Goal: Information Seeking & Learning: Learn about a topic

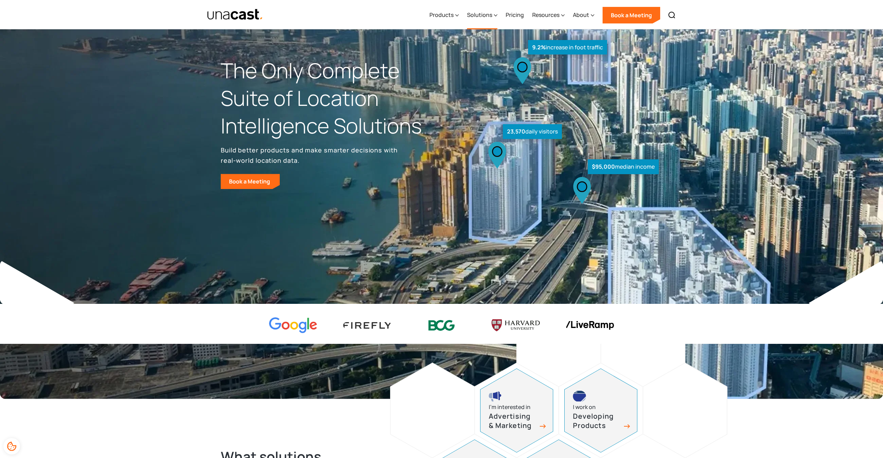
click at [493, 11] on div "Solutions" at bounding box center [482, 15] width 30 height 28
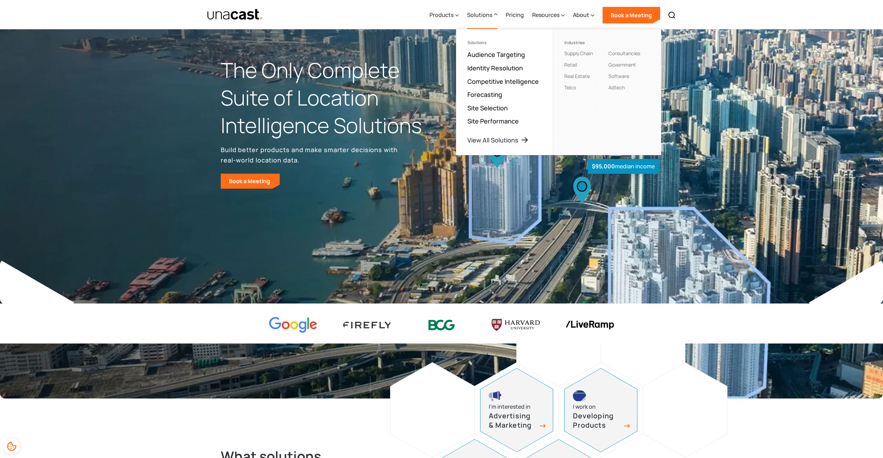
scroll to position [1, 0]
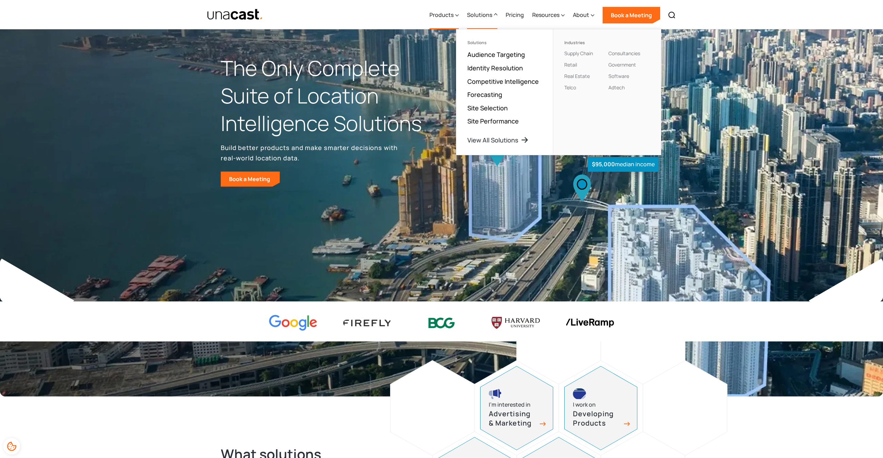
click at [454, 16] on div "Products" at bounding box center [441, 15] width 24 height 8
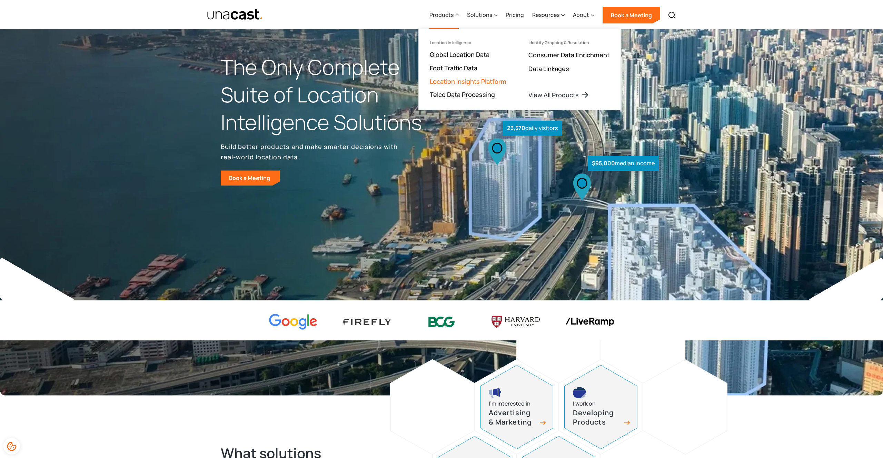
scroll to position [4, 0]
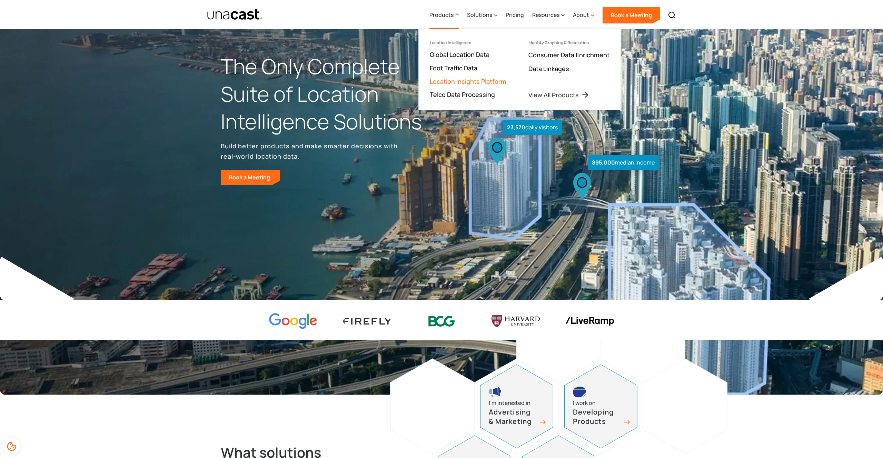
click at [466, 78] on link "Location Insights Platform" at bounding box center [468, 81] width 77 height 8
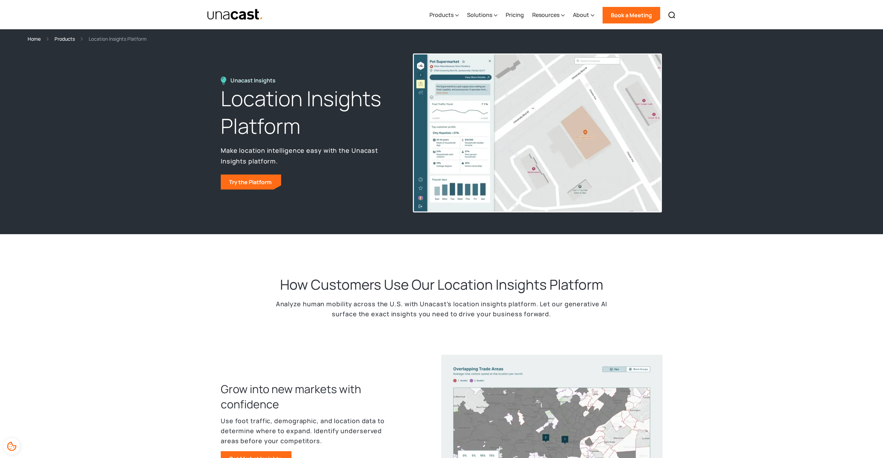
click at [319, 304] on p "Analyze human mobility across the U.S. with Unacast’s location insights platfor…" at bounding box center [441, 309] width 345 height 20
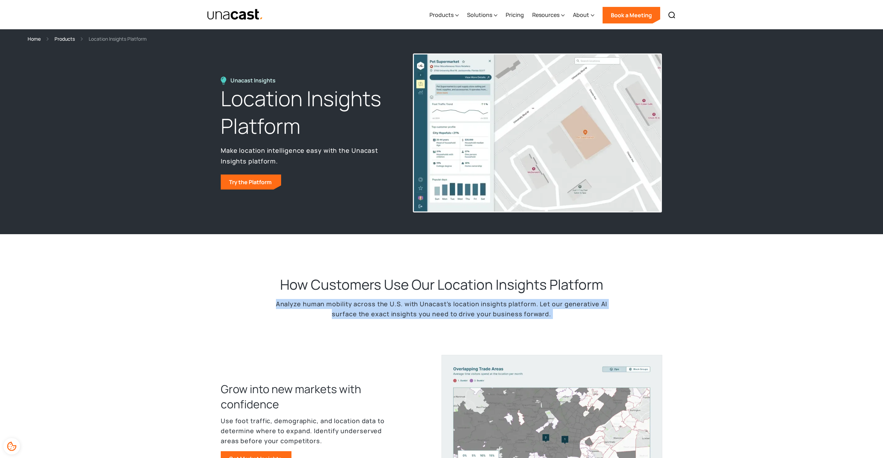
click at [319, 304] on p "Analyze human mobility across the U.S. with Unacast’s location insights platfor…" at bounding box center [441, 309] width 345 height 20
copy p "Analyze human mobility across the U.S. with Unacast’s location insights platfor…"
click at [318, 304] on p "Analyze human mobility across the U.S. with Unacast’s location insights platfor…" at bounding box center [441, 309] width 345 height 20
drag, startPoint x: 276, startPoint y: 306, endPoint x: 536, endPoint y: 300, distance: 260.5
click at [536, 300] on p "Analyze human mobility across the U.S. with Unacast’s location insights platfor…" at bounding box center [441, 309] width 345 height 20
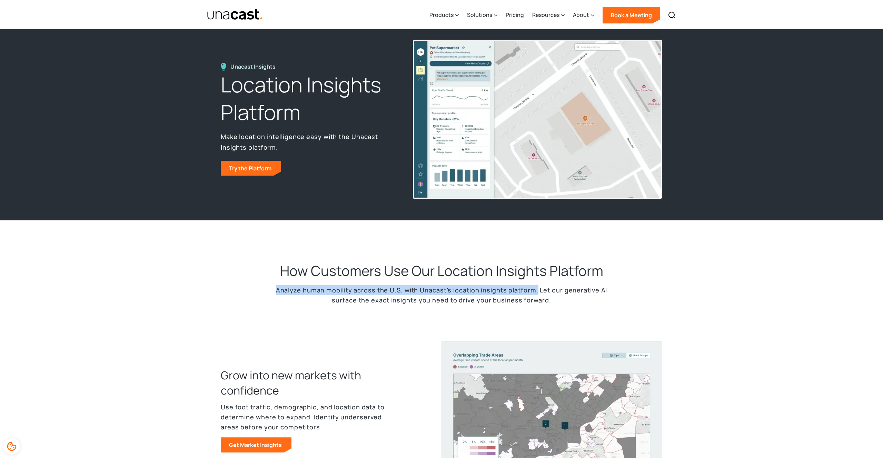
scroll to position [17, 0]
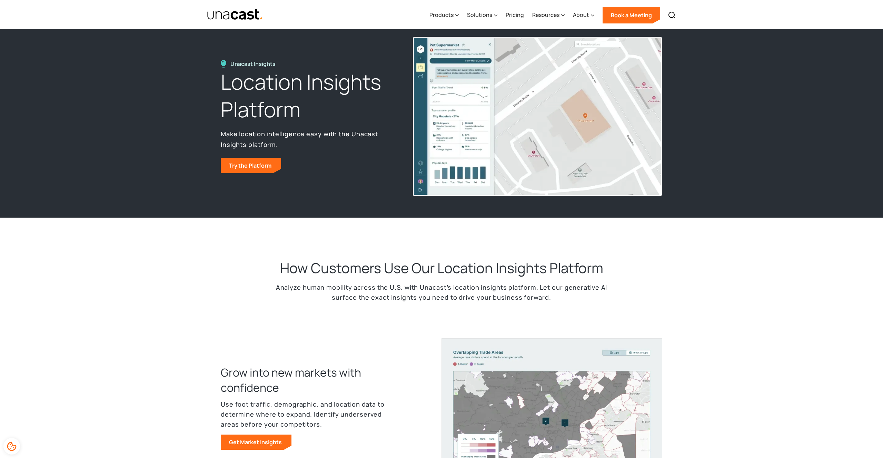
click at [239, 133] on p "Make location intelligence easy with the Unacast Insights platform." at bounding box center [309, 139] width 177 height 21
copy p "Make location intelligence easy with the Unacast Insights platform."
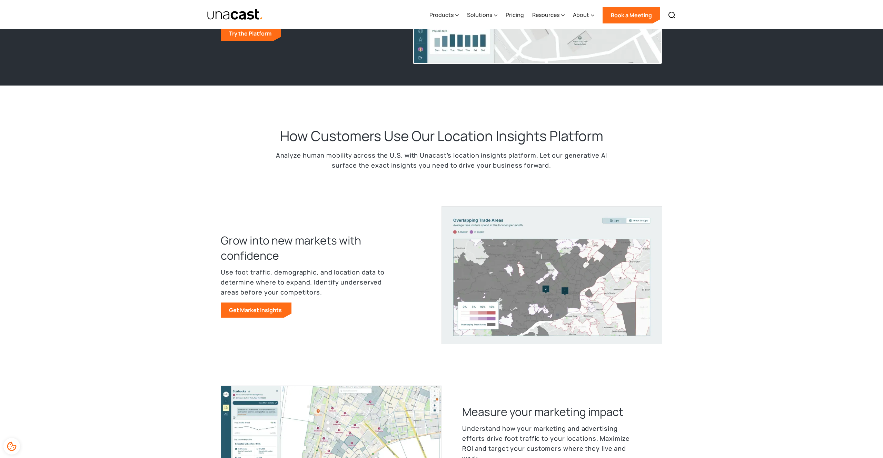
scroll to position [0, 0]
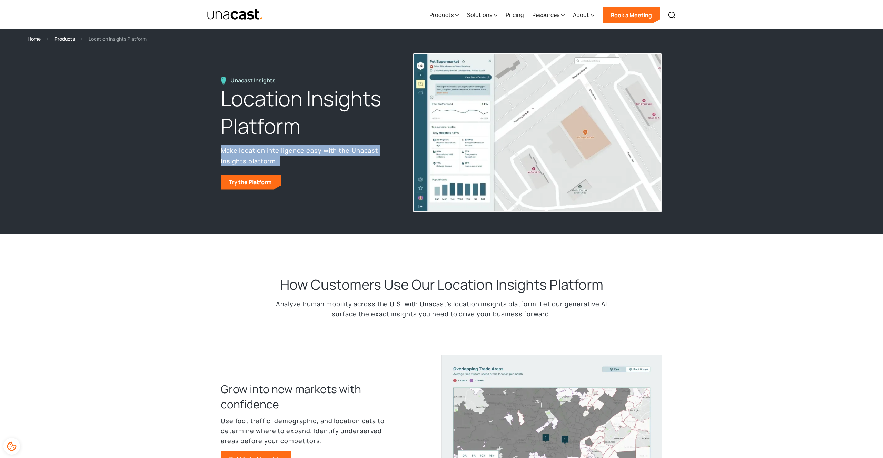
copy p "Make location intelligence easy with the Unacast Insights platform."
click at [330, 301] on p "Analyze human mobility across the U.S. with Unacast’s location insights platfor…" at bounding box center [441, 309] width 345 height 20
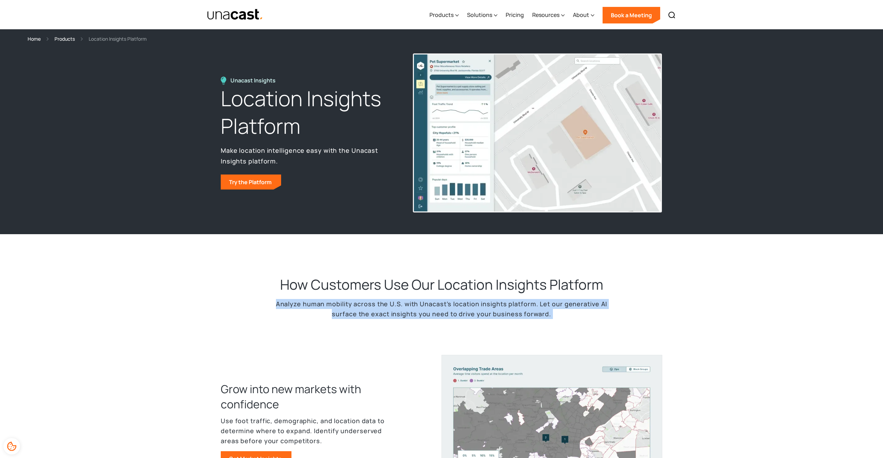
click at [330, 301] on p "Analyze human mobility across the U.S. with Unacast’s location insights platfor…" at bounding box center [441, 309] width 345 height 20
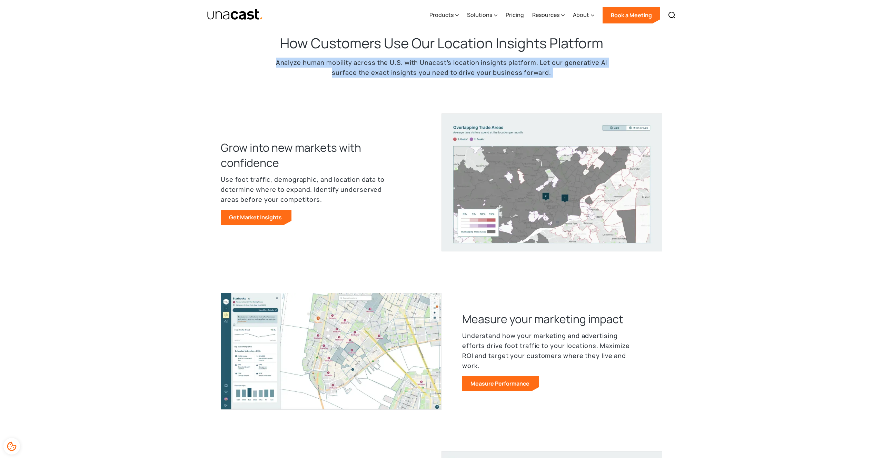
scroll to position [242, 0]
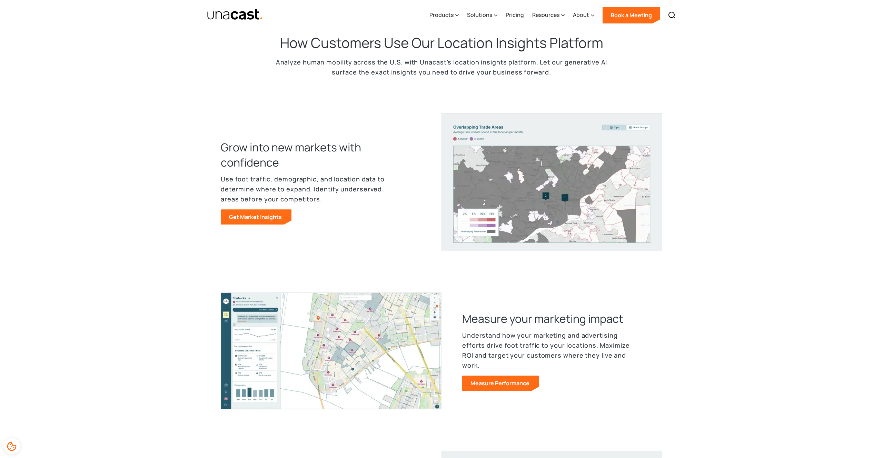
click at [354, 269] on div "How Customers Use Our Location Insights Platform Analyze human mobility across …" at bounding box center [441, 314] width 883 height 645
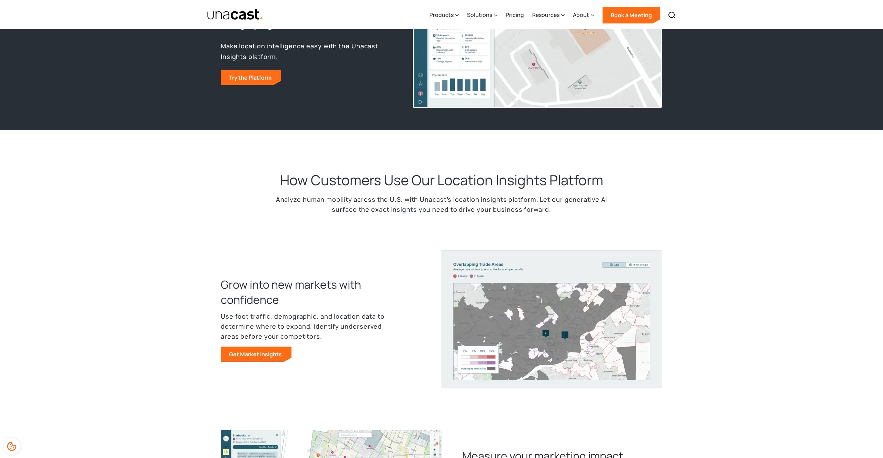
scroll to position [107, 0]
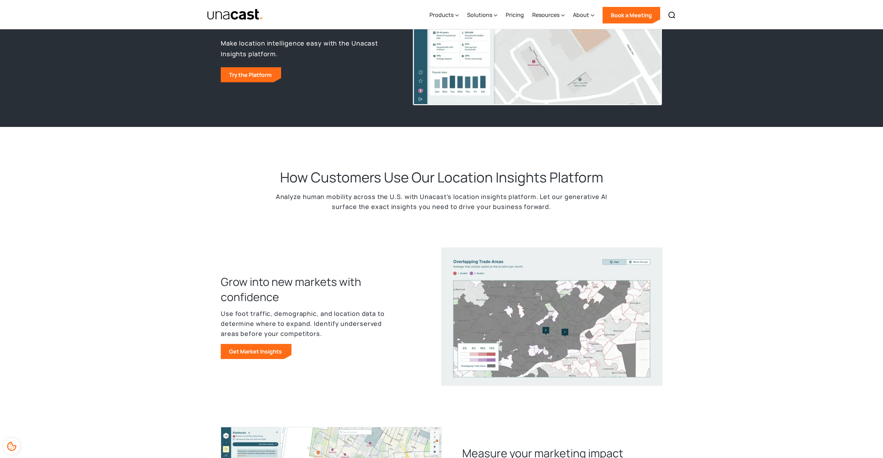
click at [241, 279] on h3 "Grow into new markets with confidence" at bounding box center [310, 289] width 179 height 30
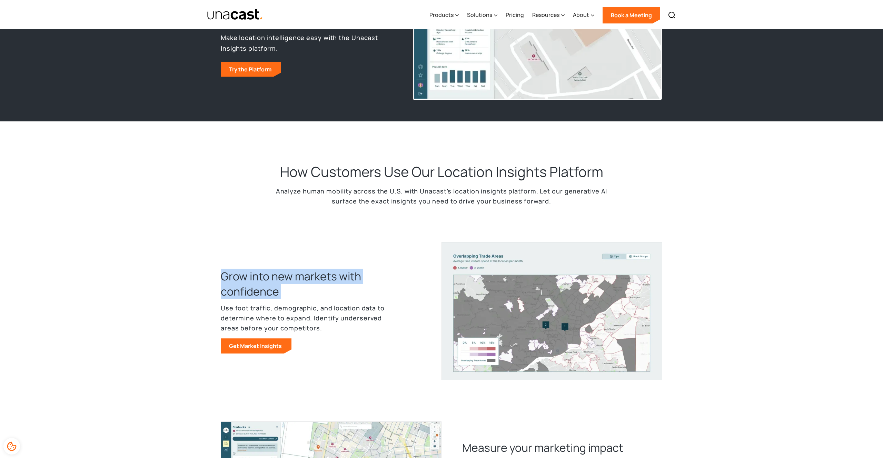
copy h3 "Grow into new markets with confidence"
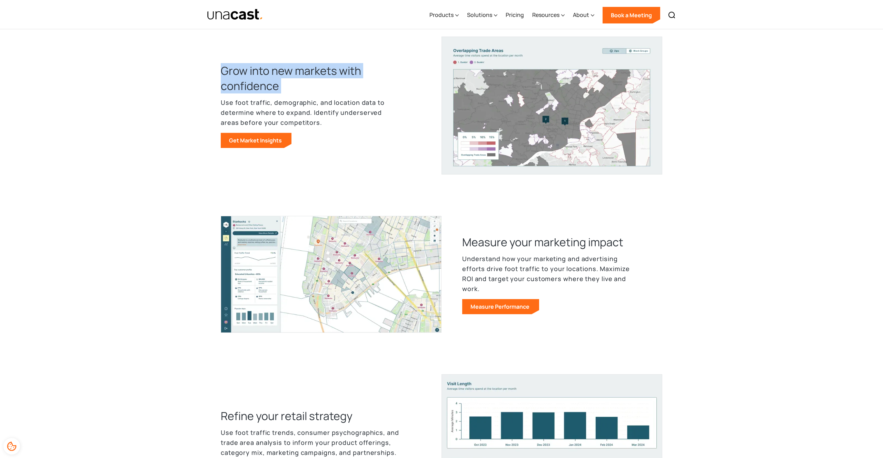
scroll to position [290, 0]
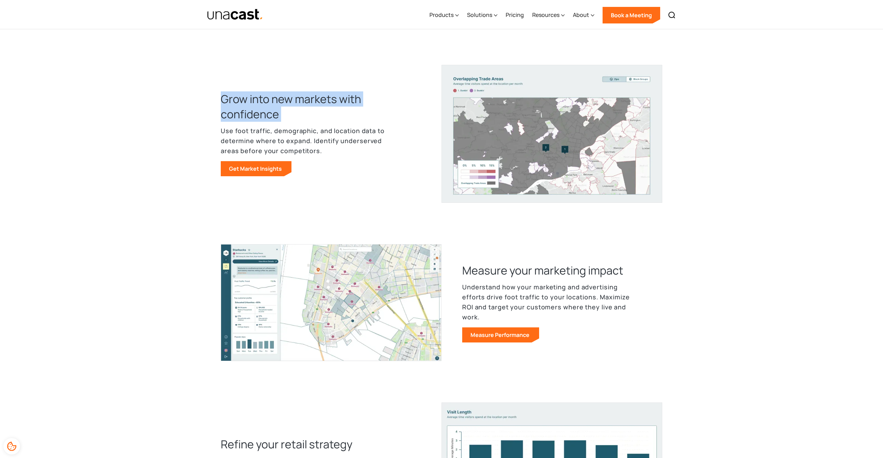
click at [254, 107] on h3 "Grow into new markets with confidence" at bounding box center [310, 106] width 179 height 30
click at [492, 278] on h3 "Measure your marketing impact" at bounding box center [542, 270] width 161 height 15
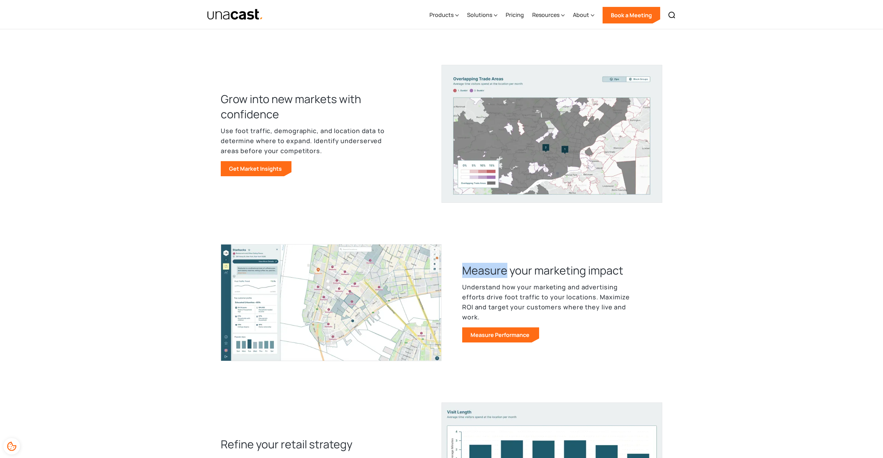
click at [492, 278] on h3 "Measure your marketing impact" at bounding box center [542, 270] width 161 height 15
copy h3 "Measure your marketing impact"
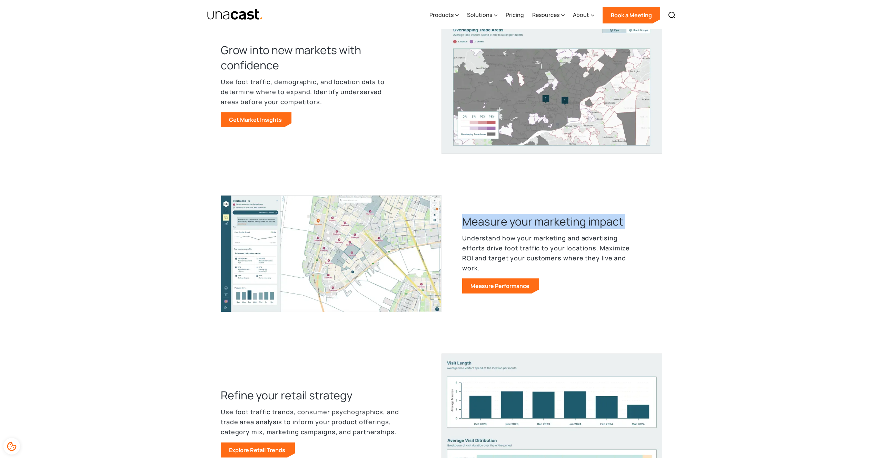
scroll to position [471, 0]
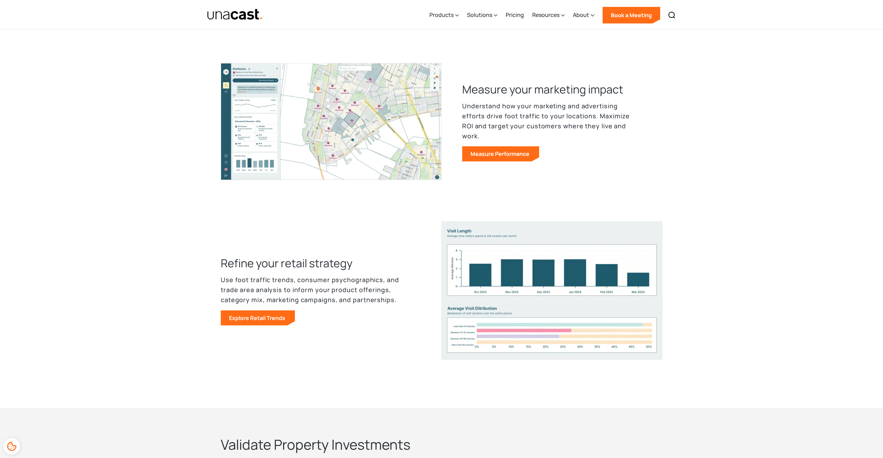
click at [289, 262] on h3 "Refine your retail strategy" at bounding box center [287, 263] width 132 height 15
copy h3 "Refine your retail strategy"
